Goal: Task Accomplishment & Management: Manage account settings

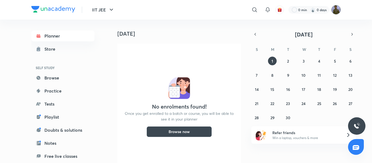
click at [336, 10] on img at bounding box center [335, 9] width 9 height 9
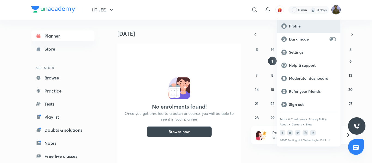
click at [300, 21] on div "Profile" at bounding box center [308, 26] width 63 height 13
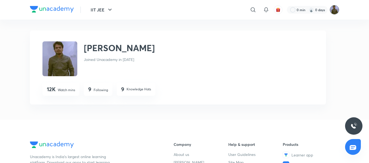
click at [333, 11] on img at bounding box center [334, 9] width 9 height 9
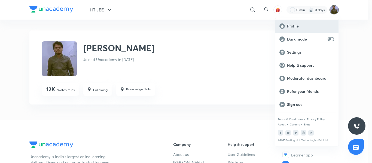
click at [306, 29] on div "Profile" at bounding box center [306, 26] width 63 height 13
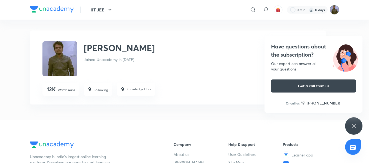
click at [335, 11] on img at bounding box center [334, 9] width 9 height 9
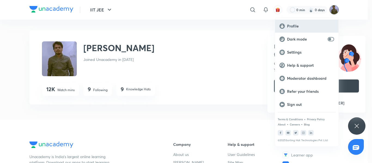
click at [294, 24] on p "Profile" at bounding box center [310, 26] width 47 height 5
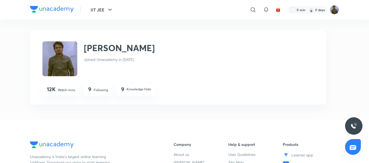
click at [327, 7] on div "0 min 0 days" at bounding box center [307, 10] width 41 height 8
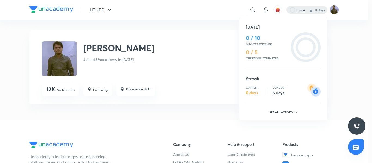
click at [338, 9] on div at bounding box center [186, 81] width 372 height 163
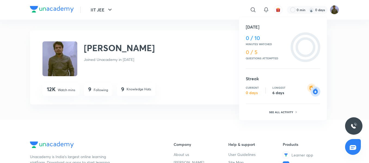
click at [336, 9] on img at bounding box center [334, 9] width 9 height 9
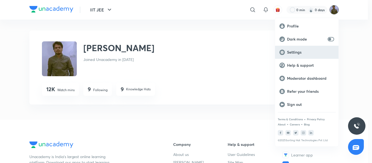
click at [304, 52] on p "Settings" at bounding box center [310, 52] width 47 height 5
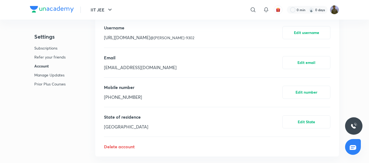
scroll to position [299, 0]
click at [306, 90] on button "Edit number" at bounding box center [306, 91] width 48 height 13
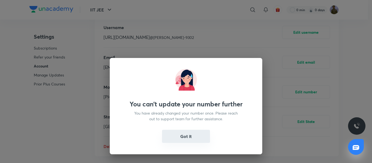
click at [191, 138] on button "Got it" at bounding box center [186, 136] width 48 height 13
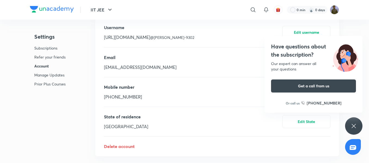
click at [353, 128] on icon at bounding box center [353, 126] width 7 height 7
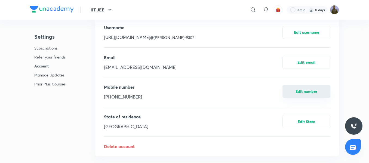
click at [311, 92] on button "Edit number" at bounding box center [306, 91] width 48 height 13
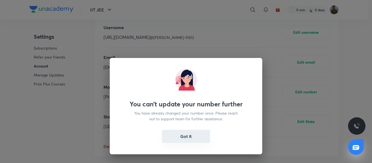
click at [186, 137] on button "Got it" at bounding box center [186, 136] width 48 height 13
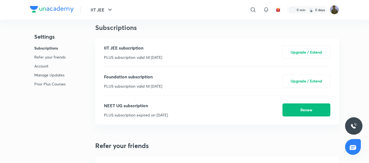
scroll to position [0, 0]
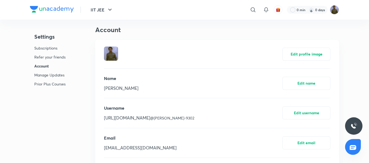
scroll to position [272, 0]
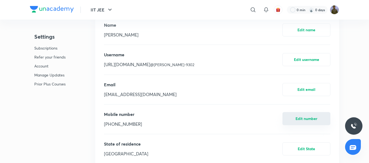
click at [307, 122] on button "Edit number" at bounding box center [306, 118] width 48 height 13
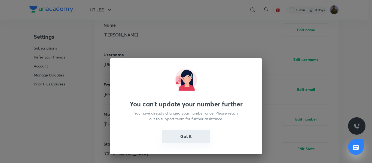
click at [192, 136] on button "Got it" at bounding box center [186, 136] width 48 height 13
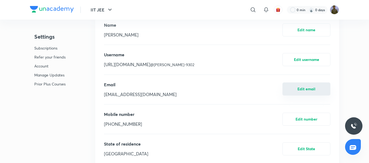
click at [310, 91] on button "Edit email" at bounding box center [306, 88] width 48 height 13
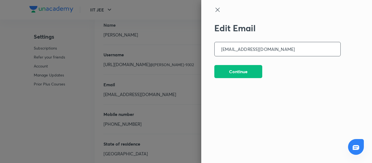
drag, startPoint x: 230, startPoint y: 49, endPoint x: 219, endPoint y: 49, distance: 10.9
click at [219, 49] on input "[EMAIL_ADDRESS][DOMAIN_NAME]" at bounding box center [277, 49] width 126 height 14
type input "[PERSON_NAME][EMAIL_ADDRESS][DOMAIN_NAME]"
click at [232, 72] on button "Continue" at bounding box center [238, 70] width 48 height 13
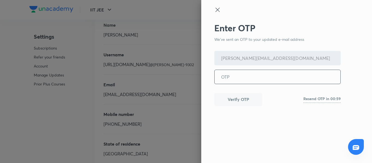
click at [232, 75] on input "tel" at bounding box center [277, 77] width 126 height 14
click at [237, 73] on input "tel" at bounding box center [277, 77] width 126 height 14
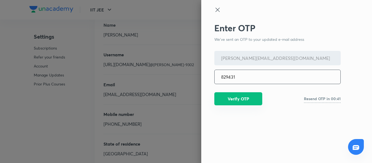
type input "829431"
click at [237, 102] on button "Verify OTP" at bounding box center [238, 98] width 48 height 13
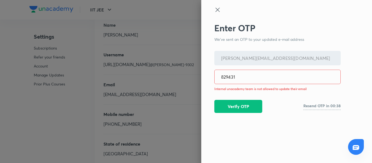
click at [215, 9] on icon at bounding box center [217, 10] width 7 height 7
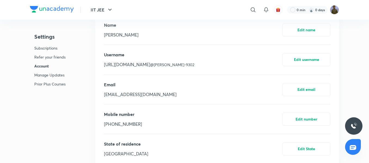
scroll to position [299, 0]
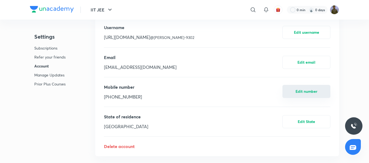
click at [307, 91] on button "Edit number" at bounding box center [306, 91] width 48 height 13
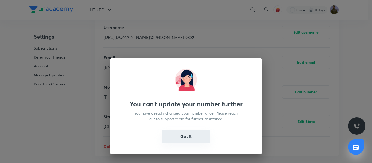
click at [193, 139] on button "Got it" at bounding box center [186, 136] width 48 height 13
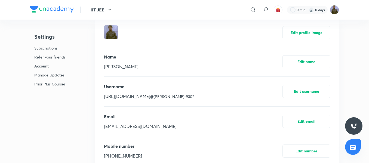
scroll to position [245, 0]
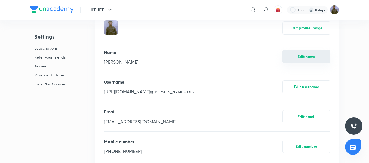
click at [302, 60] on button "Edit name" at bounding box center [306, 56] width 48 height 13
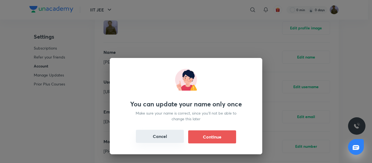
click at [155, 136] on button "Cancel" at bounding box center [160, 136] width 48 height 13
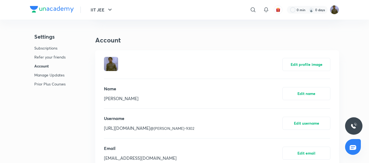
scroll to position [218, 0]
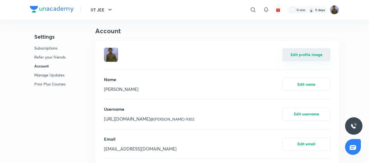
click at [303, 54] on button "Edit profile image" at bounding box center [306, 54] width 48 height 13
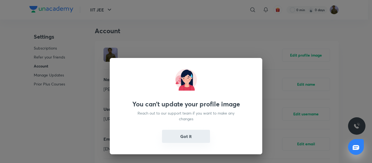
click at [186, 136] on button "Got it" at bounding box center [186, 136] width 48 height 13
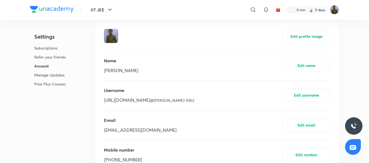
scroll to position [245, 0]
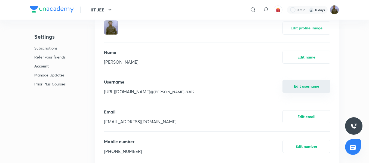
click at [301, 88] on button "Edit username" at bounding box center [306, 86] width 48 height 13
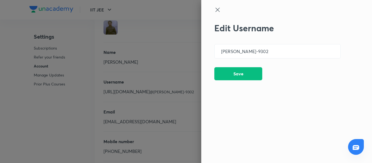
click at [218, 12] on icon at bounding box center [217, 10] width 7 height 7
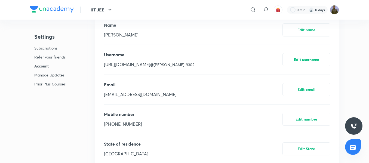
scroll to position [299, 0]
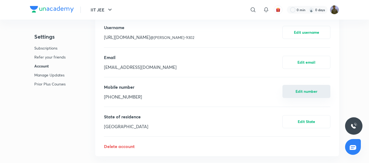
click at [312, 96] on button "Edit number" at bounding box center [306, 91] width 48 height 13
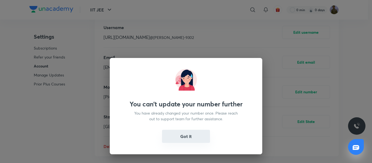
click at [206, 141] on button "Got it" at bounding box center [186, 136] width 48 height 13
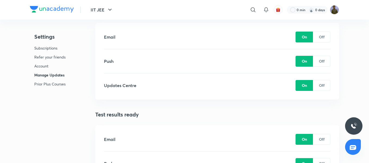
scroll to position [870, 0]
